Goal: Task Accomplishment & Management: Manage account settings

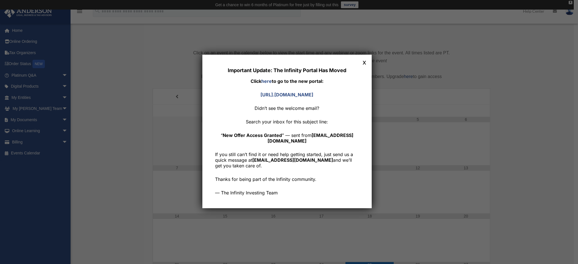
click at [364, 60] on button "x" at bounding box center [364, 61] width 7 height 7
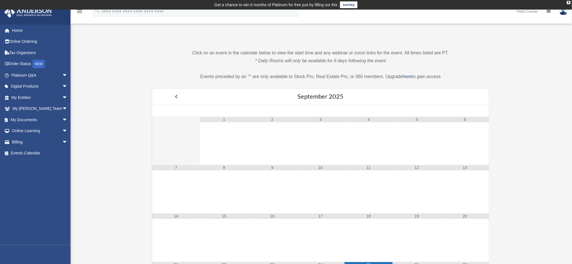
click at [103, 73] on div "Infinity Calendar [EMAIL_ADDRESS][DOMAIN_NAME] Sign Out [EMAIL_ADDRESS][DOMAIN_…" at bounding box center [286, 202] width 572 height 341
click at [62, 75] on span "arrow_drop_down" at bounding box center [67, 76] width 11 height 12
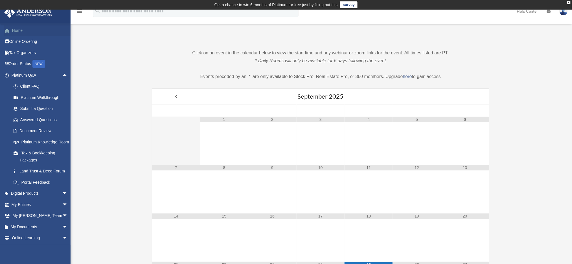
click at [19, 32] on link "Home" at bounding box center [40, 30] width 72 height 11
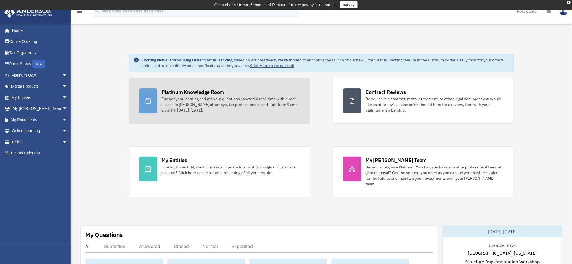
click at [190, 93] on div "Platinum Knowledge Room" at bounding box center [193, 92] width 63 height 7
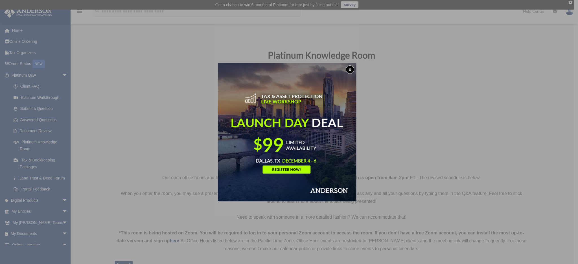
click at [351, 67] on button "x" at bounding box center [350, 69] width 8 height 8
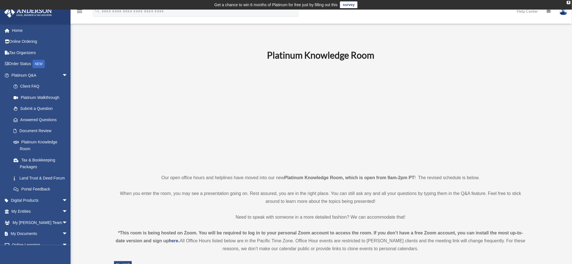
scroll to position [125, 0]
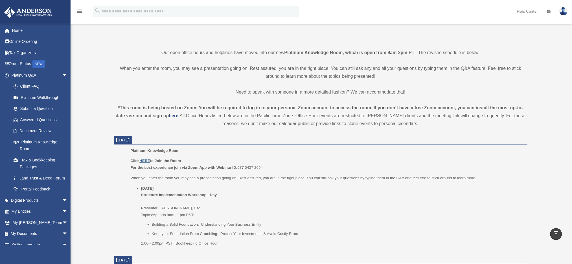
click at [145, 160] on u "HERE" at bounding box center [144, 161] width 10 height 4
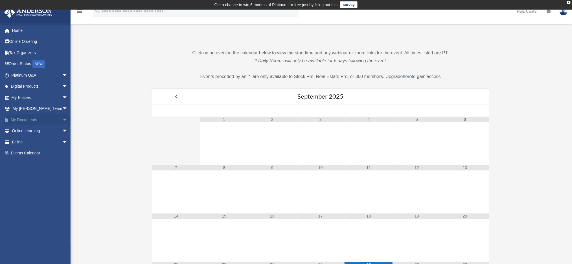
click at [21, 116] on link "My Documents arrow_drop_down" at bounding box center [40, 119] width 72 height 11
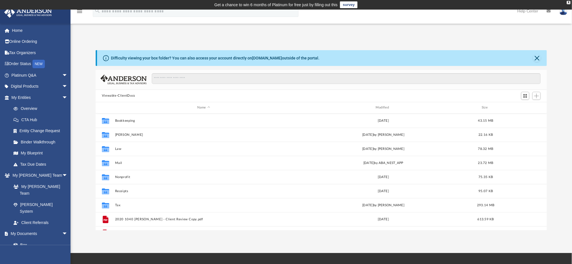
scroll to position [10, 0]
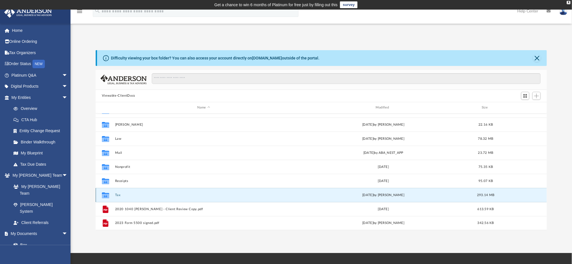
click at [142, 196] on button "Tax" at bounding box center [203, 196] width 177 height 4
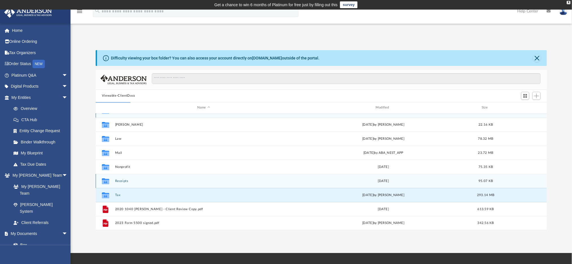
scroll to position [0, 0]
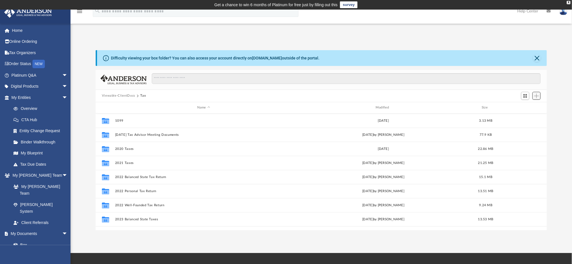
click at [537, 97] on span "Add" at bounding box center [536, 96] width 5 height 5
click at [522, 116] on li "New Folder" at bounding box center [529, 116] width 18 height 6
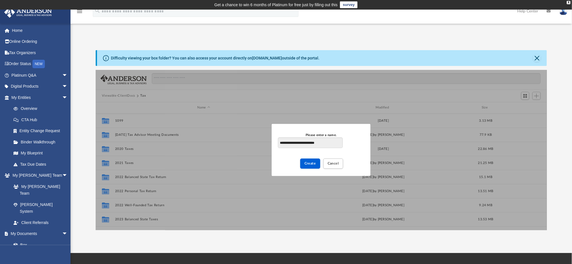
type input "**********"
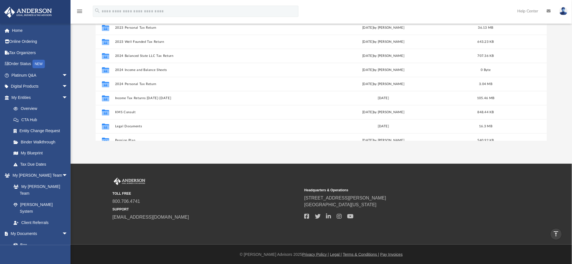
scroll to position [125, 0]
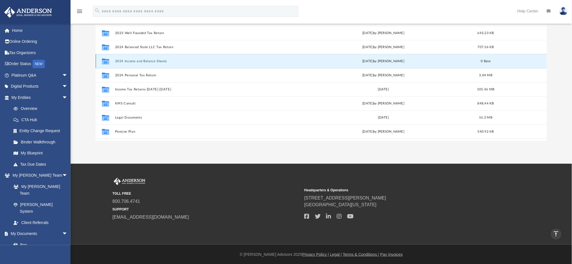
click at [187, 61] on button "2024 Income and Balance Sheets" at bounding box center [203, 62] width 177 height 4
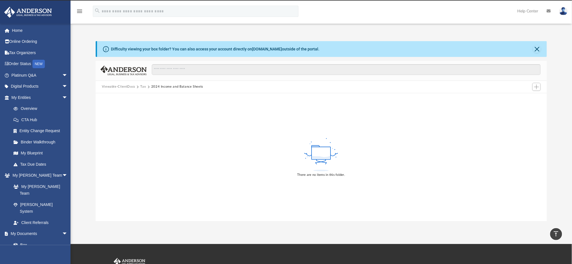
scroll to position [0, 0]
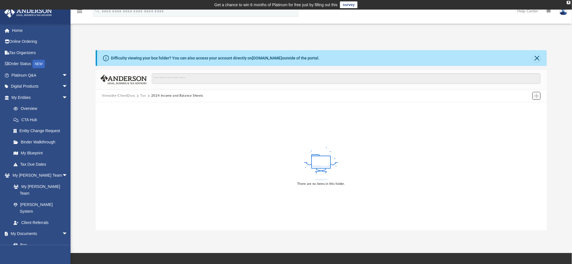
click at [535, 97] on span "Add" at bounding box center [536, 96] width 5 height 5
click at [524, 106] on li "Upload" at bounding box center [529, 107] width 18 height 6
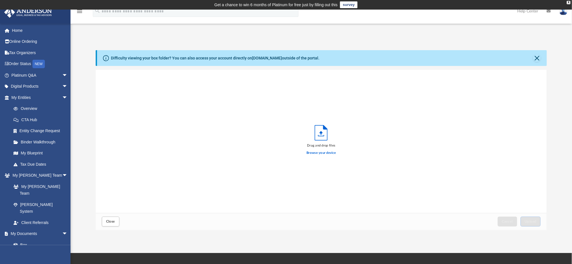
scroll to position [137, 446]
click at [313, 154] on label "Browse your device" at bounding box center [321, 153] width 29 height 5
click at [0, 0] on input "Browse your device" at bounding box center [0, 0] width 0 height 0
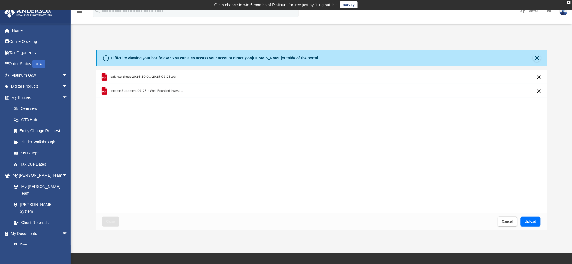
click at [530, 223] on span "Upload" at bounding box center [531, 221] width 12 height 3
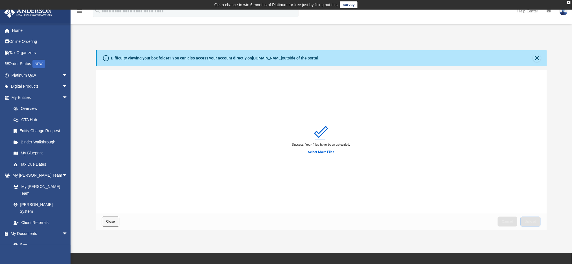
click at [106, 220] on button "Close" at bounding box center [111, 222] width 18 height 10
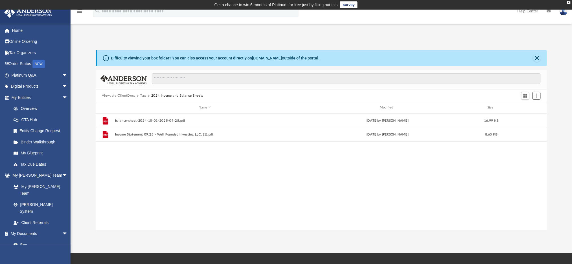
scroll to position [123, 446]
click at [537, 96] on span "Add" at bounding box center [536, 96] width 5 height 5
click at [522, 106] on li "Upload" at bounding box center [529, 107] width 18 height 6
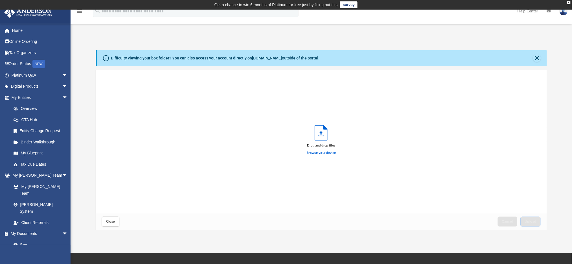
scroll to position [137, 446]
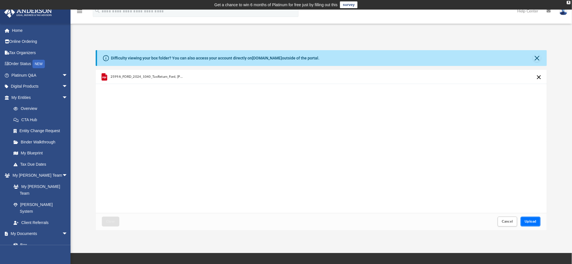
click at [530, 223] on span "Upload" at bounding box center [531, 221] width 12 height 3
